Goal: Task Accomplishment & Management: Complete application form

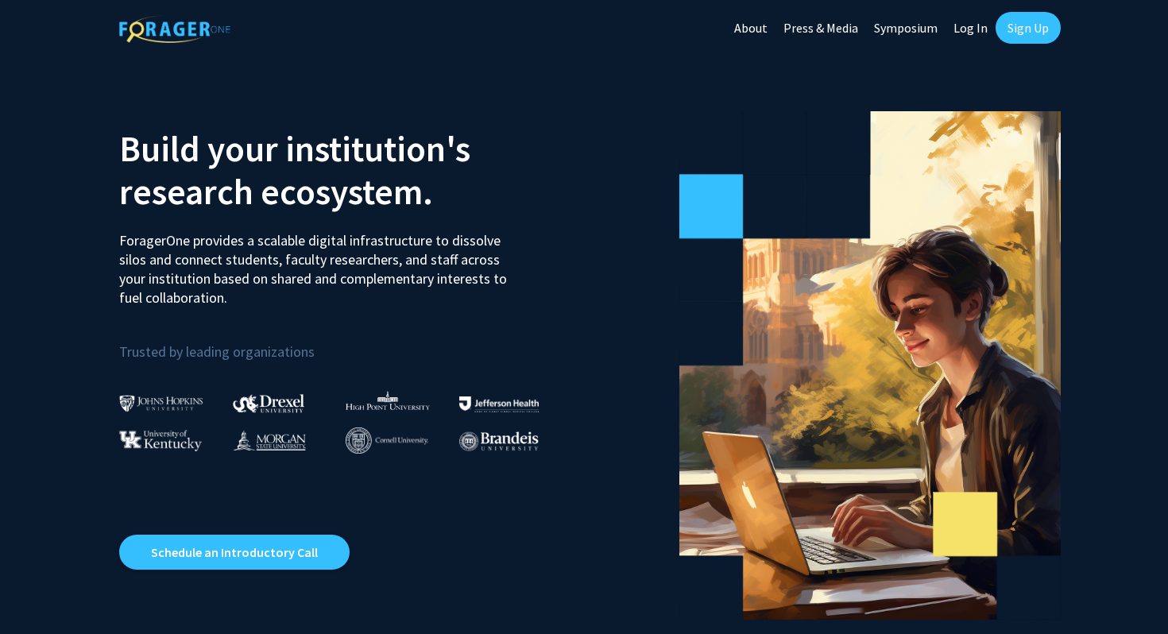
click at [1026, 22] on link "Sign Up" at bounding box center [1028, 28] width 65 height 32
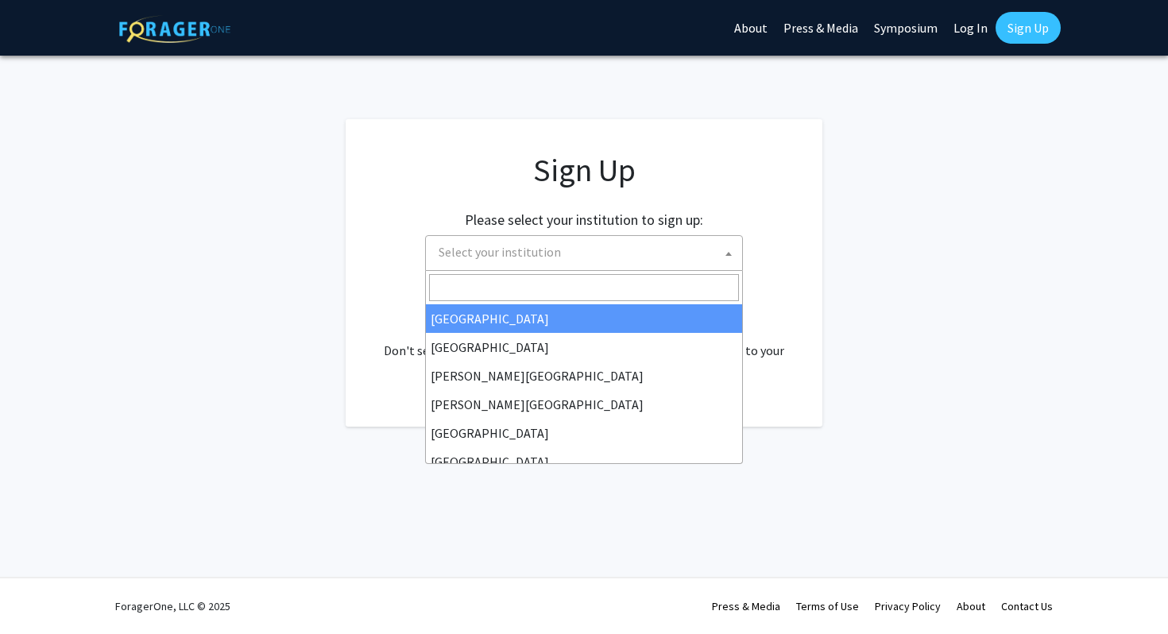
click at [572, 259] on span "Select your institution" at bounding box center [587, 252] width 310 height 33
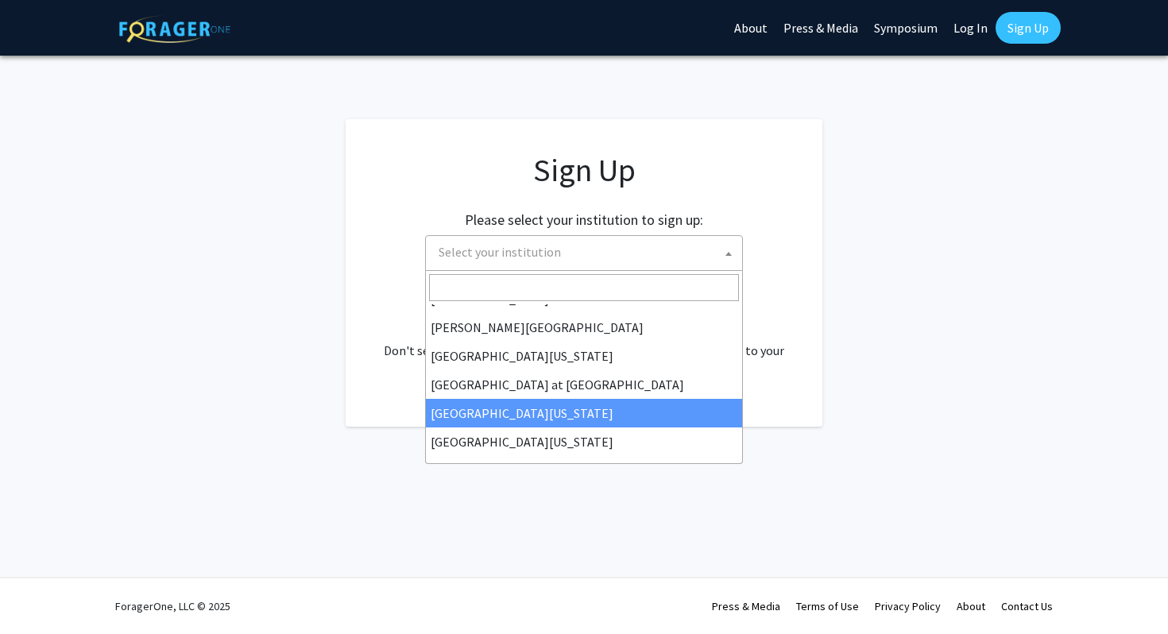
scroll to position [556, 0]
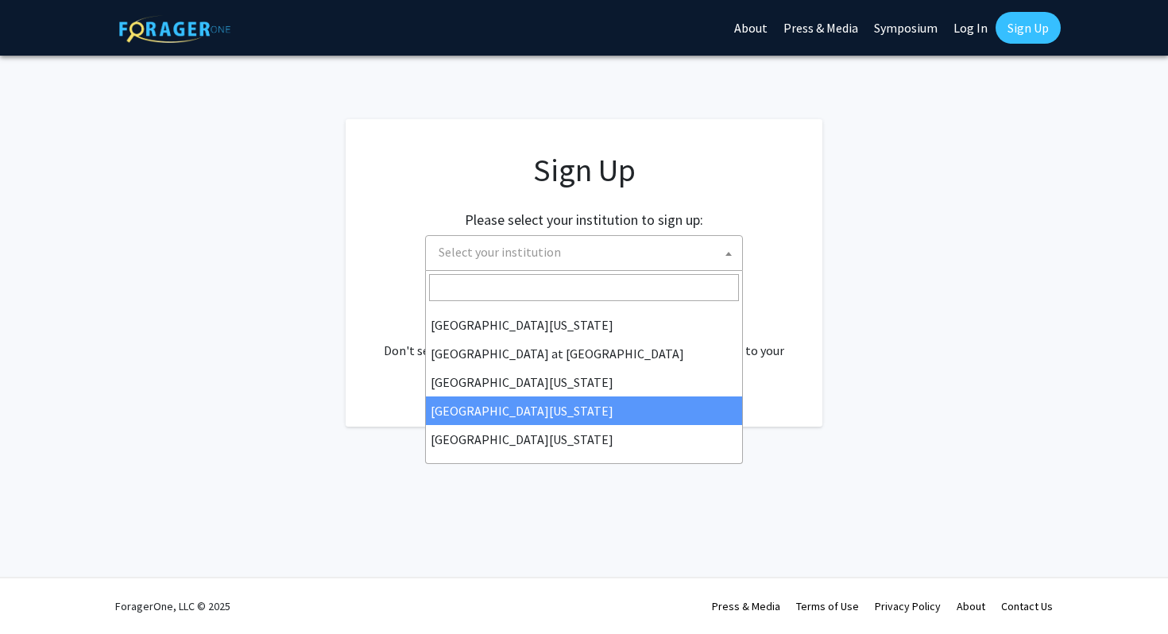
select select "31"
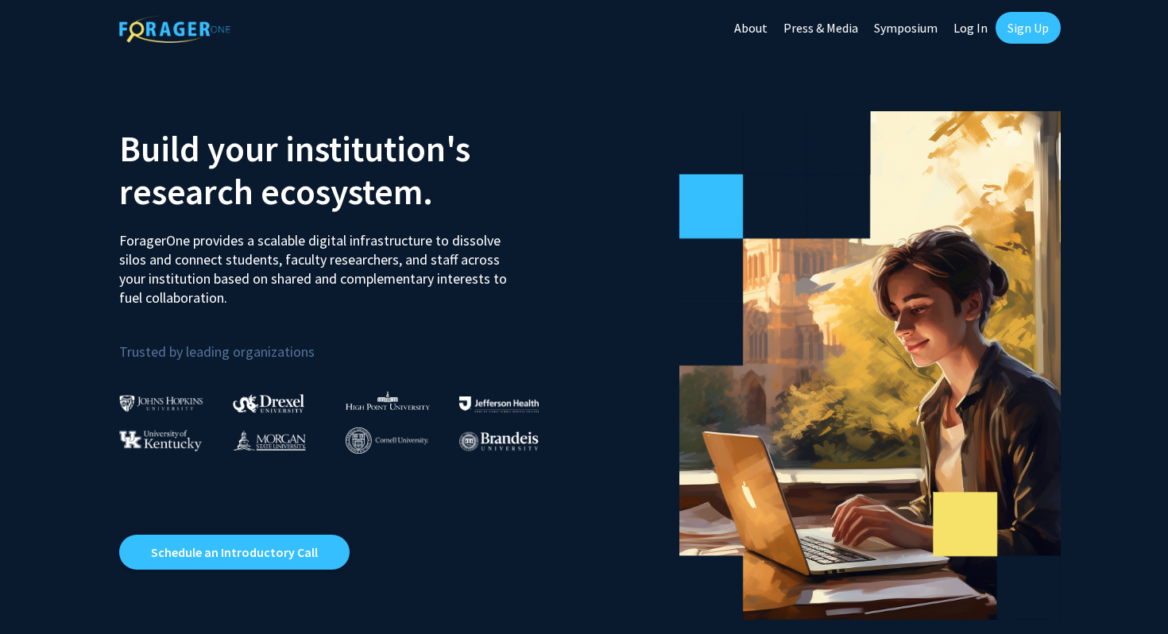
click at [261, 633] on section "Build your institution's research ecosystem. ForagerOne provides a scalable dig…" at bounding box center [584, 358] width 1168 height 604
